Goal: Task Accomplishment & Management: Manage account settings

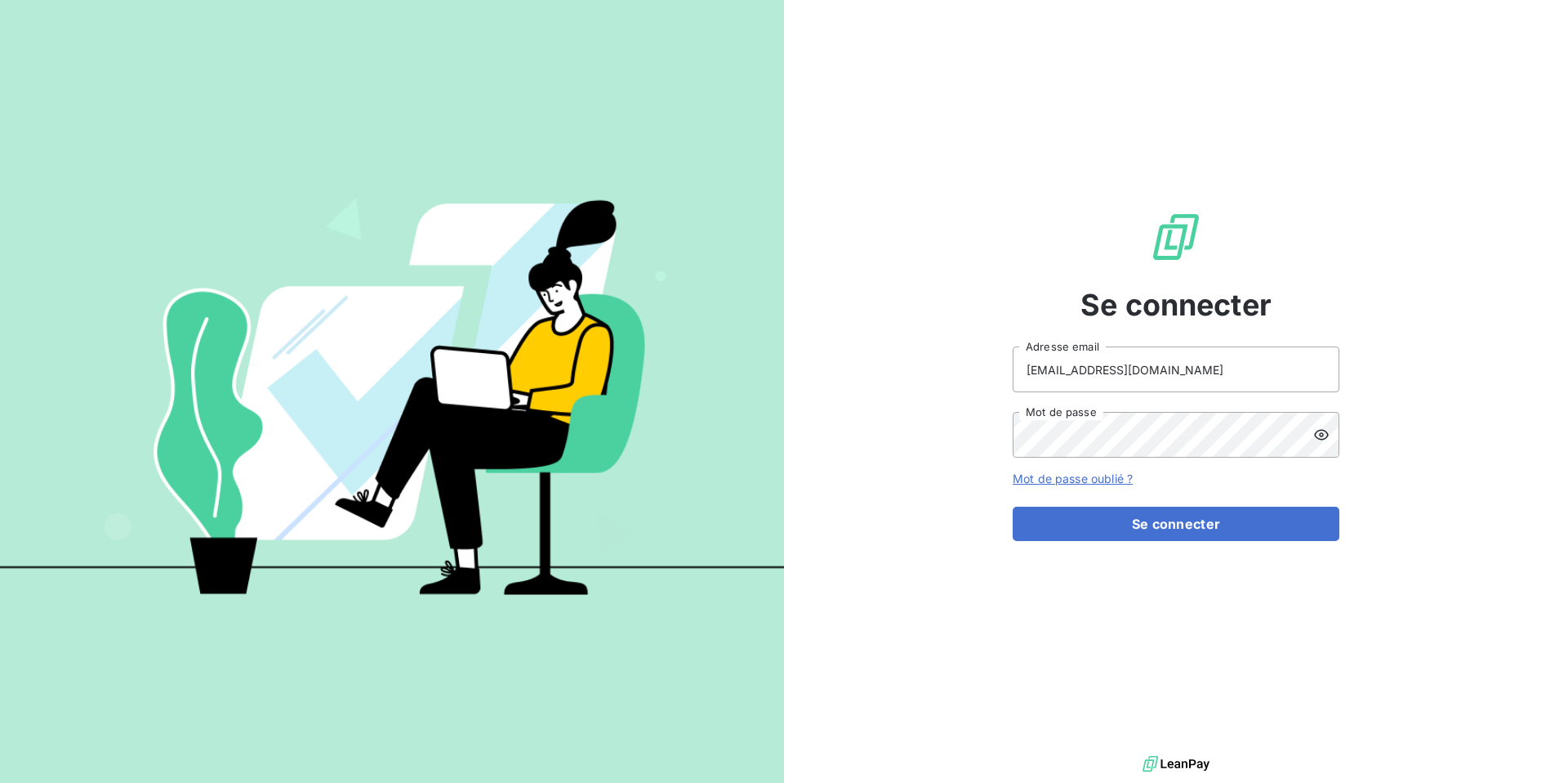
click at [1195, 373] on input "[EMAIL_ADDRESS][DOMAIN_NAME]" at bounding box center [1176, 370] width 327 height 46
type input "[EMAIL_ADDRESS][DOMAIN_NAME]"
click at [1191, 531] on button "Se connecter" at bounding box center [1176, 523] width 327 height 34
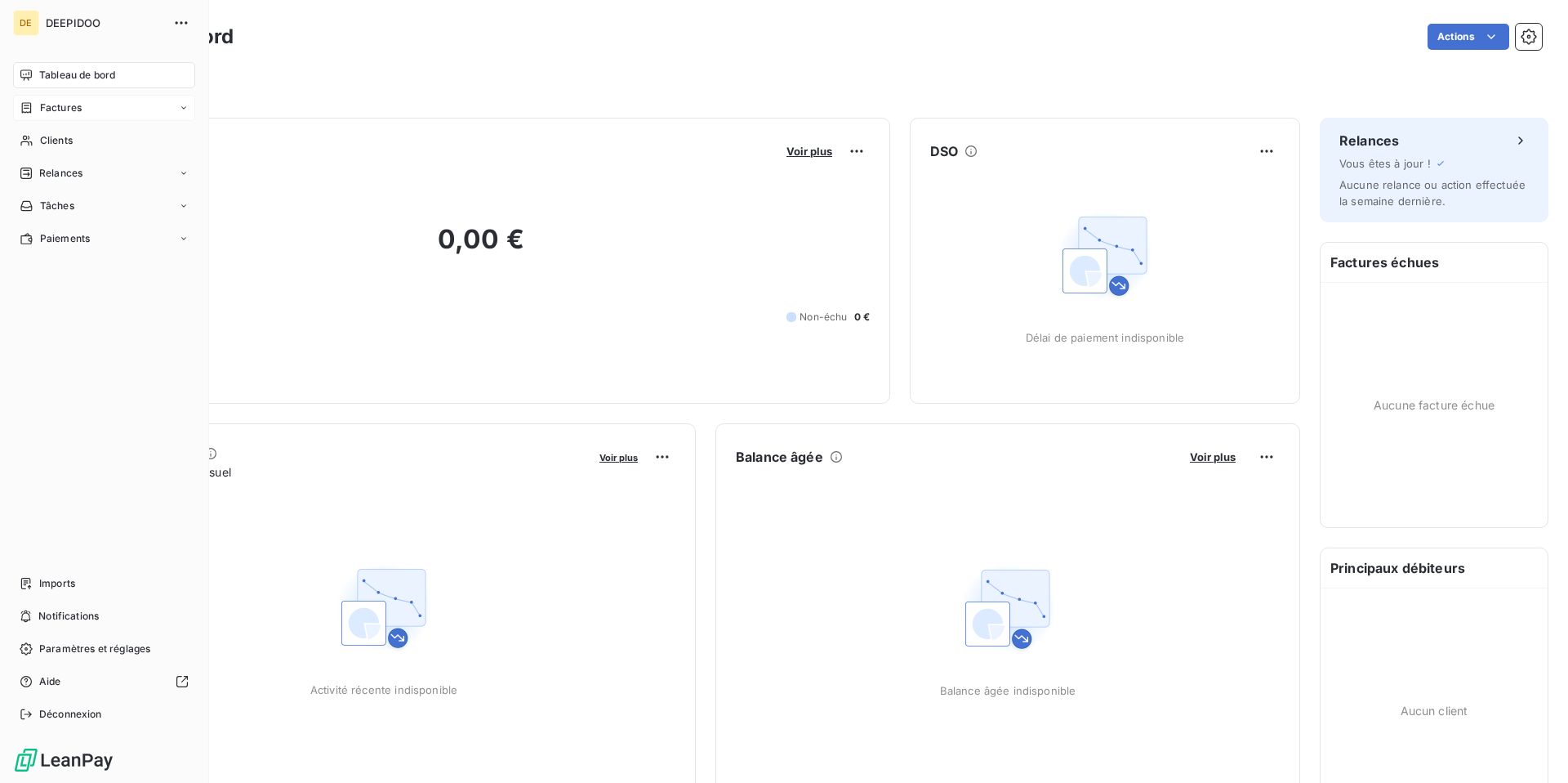
click at [99, 109] on div "Factures" at bounding box center [103, 108] width 182 height 26
click at [101, 67] on span "Tableau de bord" at bounding box center [77, 74] width 76 height 15
drag, startPoint x: 94, startPoint y: 89, endPoint x: 94, endPoint y: 100, distance: 11.0
click at [94, 90] on nav "Tableau de bord Factures Factures Avoirs Opérations Diverses Clients Relances T…" at bounding box center [103, 206] width 182 height 288
click at [85, 132] on div "Factures" at bounding box center [114, 140] width 162 height 26
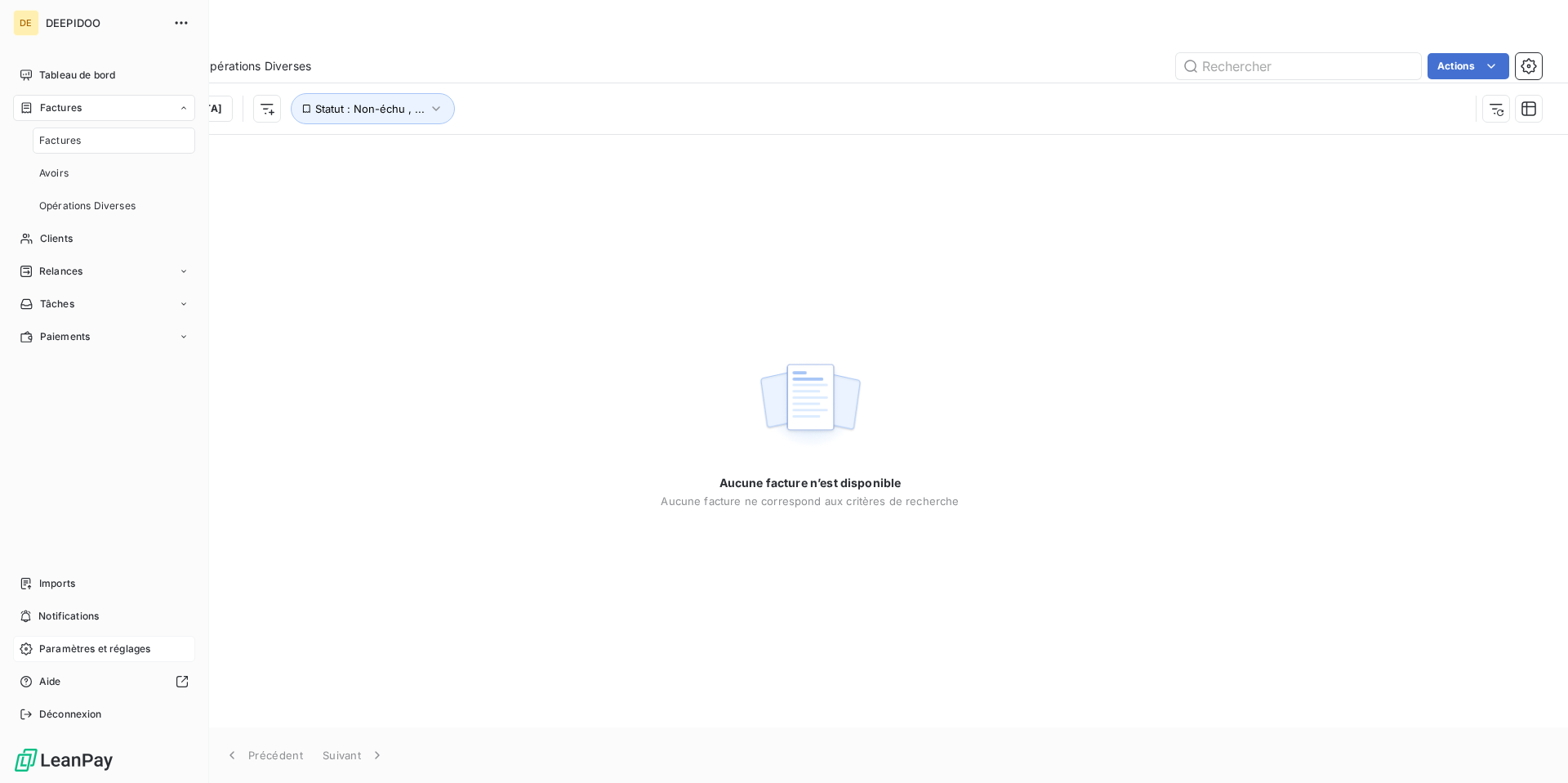
click at [127, 653] on span "Paramètres et réglages" at bounding box center [95, 648] width 111 height 15
